Goal: Information Seeking & Learning: Find specific page/section

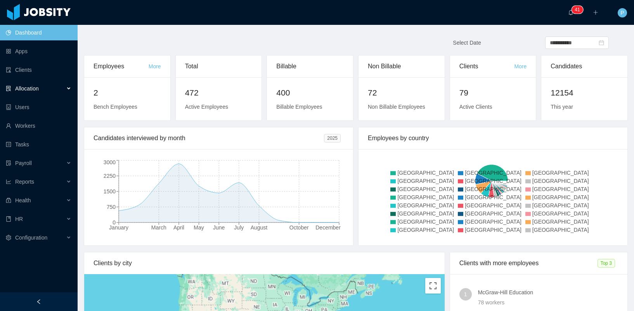
click at [38, 95] on div "Allocation" at bounding box center [39, 89] width 78 height 16
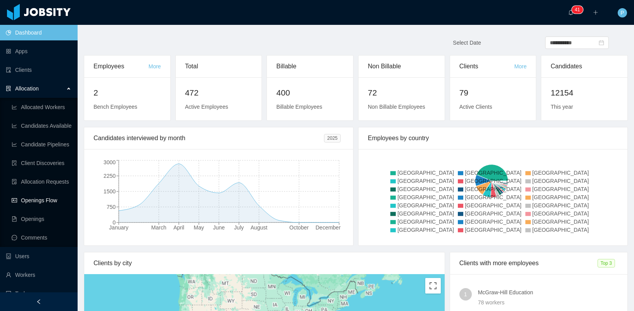
click at [33, 201] on link "Openings Flow" at bounding box center [42, 200] width 60 height 16
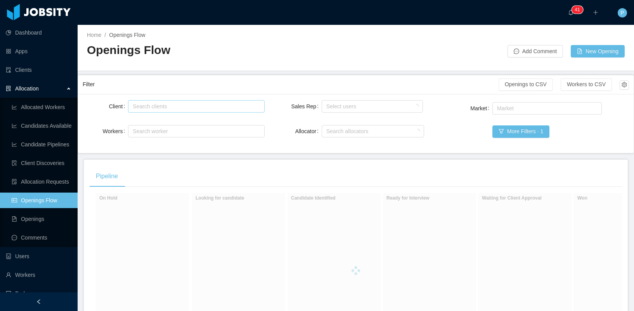
click at [196, 111] on div "Search clients" at bounding box center [195, 106] width 130 height 12
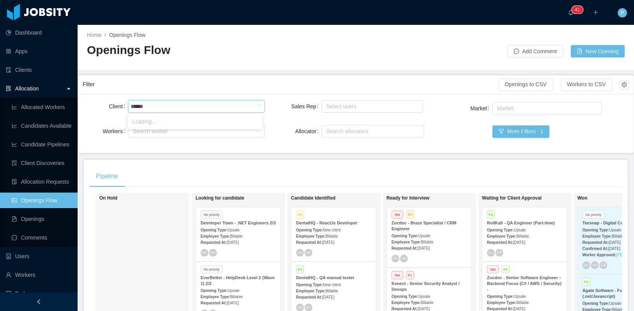
type input "******"
click at [161, 103] on div "Search clients" at bounding box center [195, 106] width 124 height 8
type input "******"
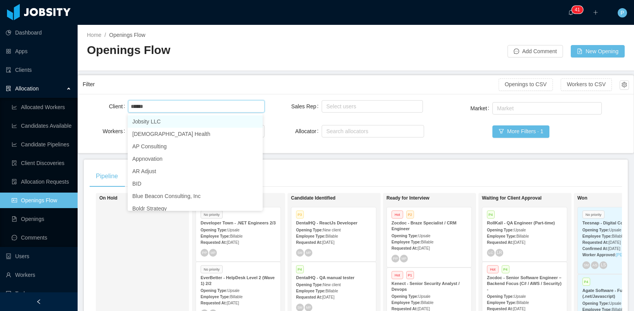
click at [163, 119] on li "Jobsity LLC" at bounding box center [195, 121] width 135 height 12
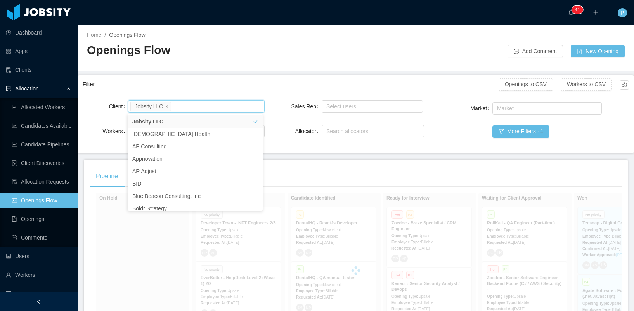
click at [169, 111] on div "Search clients Jobsity LLC" at bounding box center [195, 106] width 130 height 12
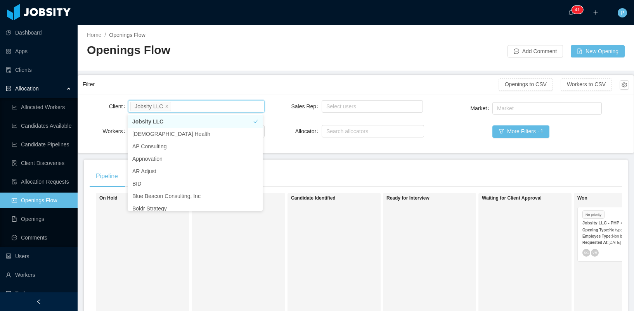
click at [170, 107] on li "Jobsity LLC" at bounding box center [150, 106] width 41 height 9
click at [169, 107] on icon "icon: close" at bounding box center [167, 106] width 4 height 4
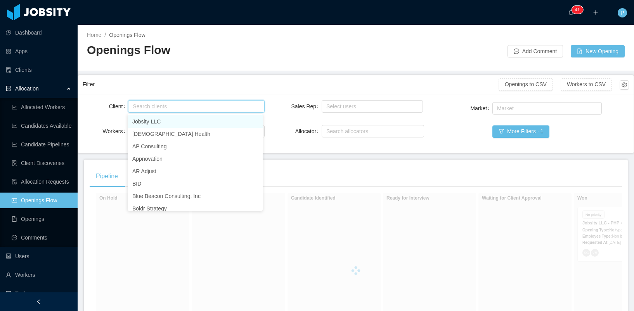
click at [163, 109] on div "Search clients" at bounding box center [195, 106] width 124 height 8
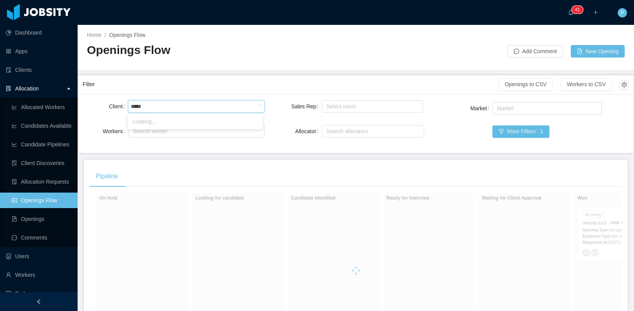
type input "******"
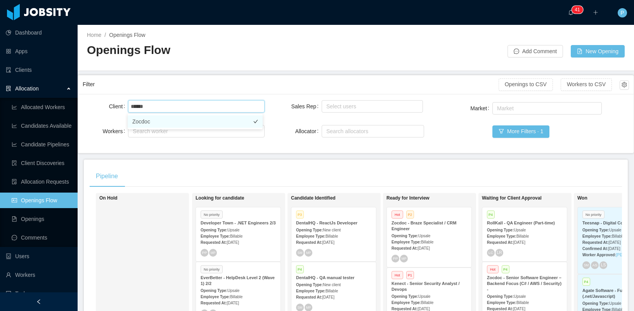
click at [145, 126] on li "Zocdoc" at bounding box center [195, 121] width 135 height 12
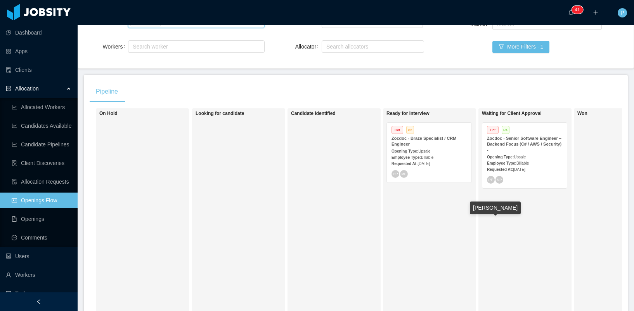
scroll to position [90, 0]
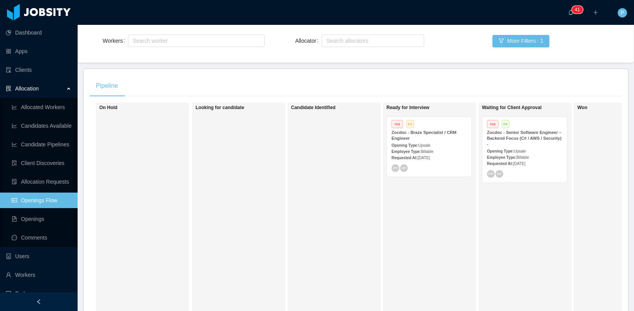
click at [444, 138] on div "Zocdoc - Braze Specialist / CRM Engineer" at bounding box center [428, 136] width 75 height 12
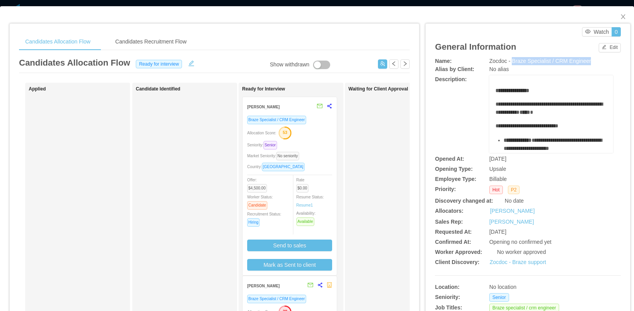
drag, startPoint x: 513, startPoint y: 61, endPoint x: 593, endPoint y: 61, distance: 80.7
click at [593, 61] on div "Zocdoc - Braze Specialist / CRM Engineer" at bounding box center [551, 61] width 124 height 8
copy span "Braze Specialist / CRM Engineer"
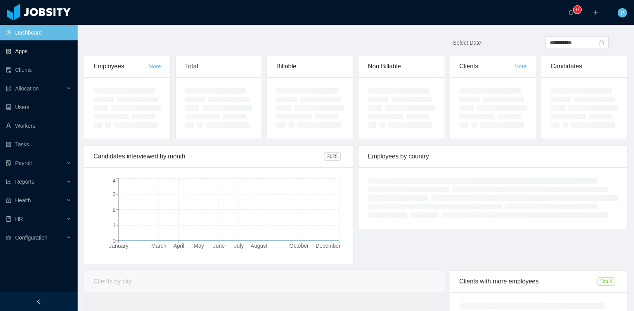
click at [41, 52] on link "Apps" at bounding box center [39, 51] width 66 height 16
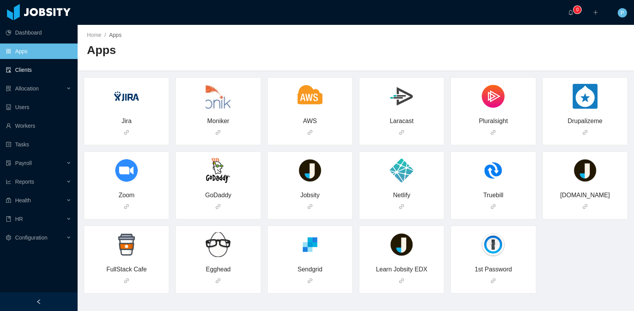
click at [35, 62] on link "Clients" at bounding box center [39, 70] width 66 height 16
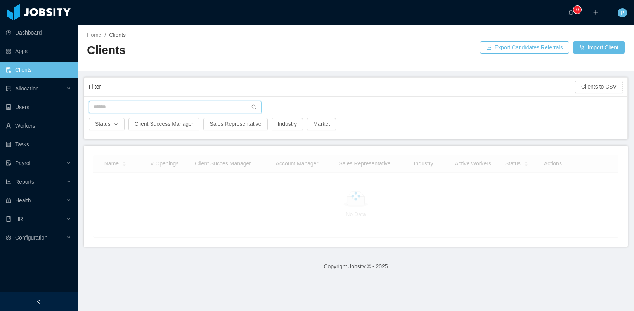
click at [133, 103] on input "text" at bounding box center [175, 107] width 173 height 12
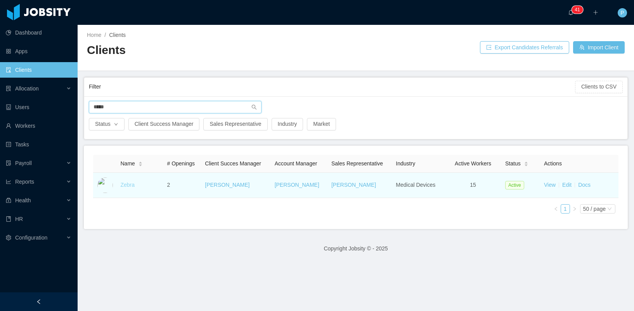
type input "*****"
click at [126, 184] on link "Zebra" at bounding box center [127, 185] width 14 height 6
